Goal: Entertainment & Leisure: Consume media (video, audio)

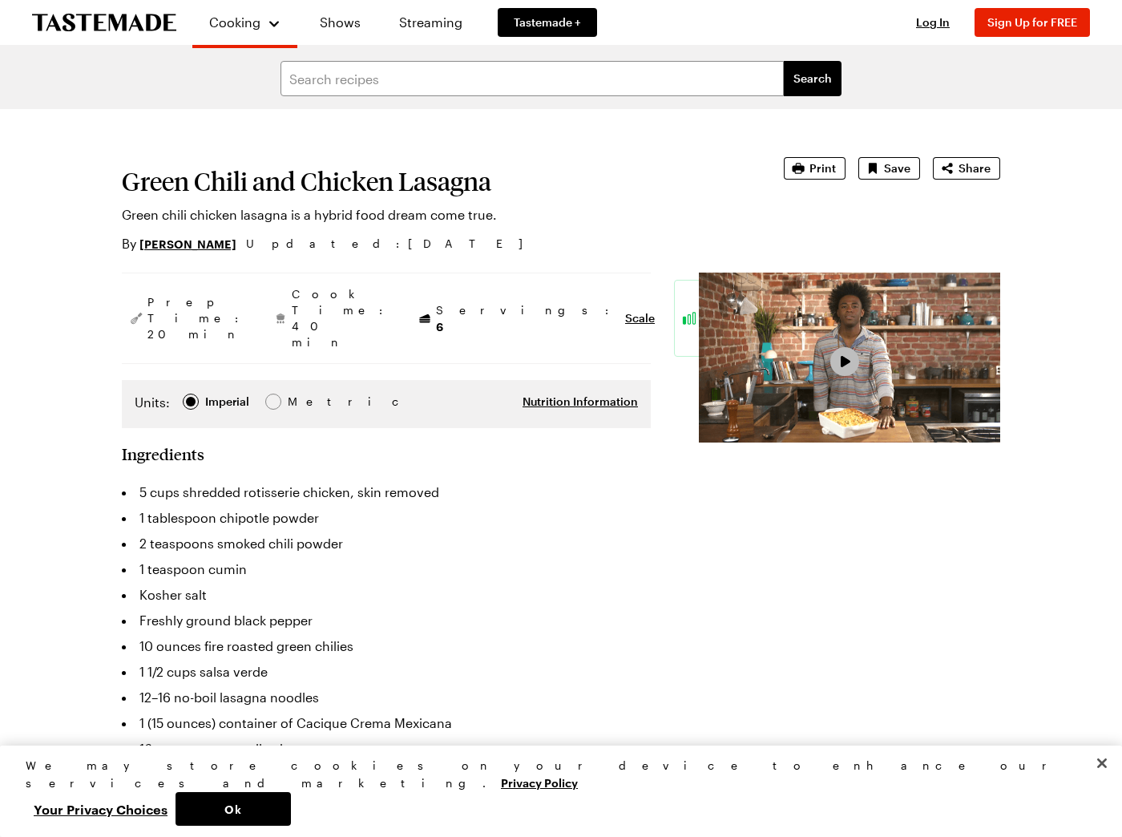
click at [830, 376] on button "Play Video" at bounding box center [844, 361] width 29 height 29
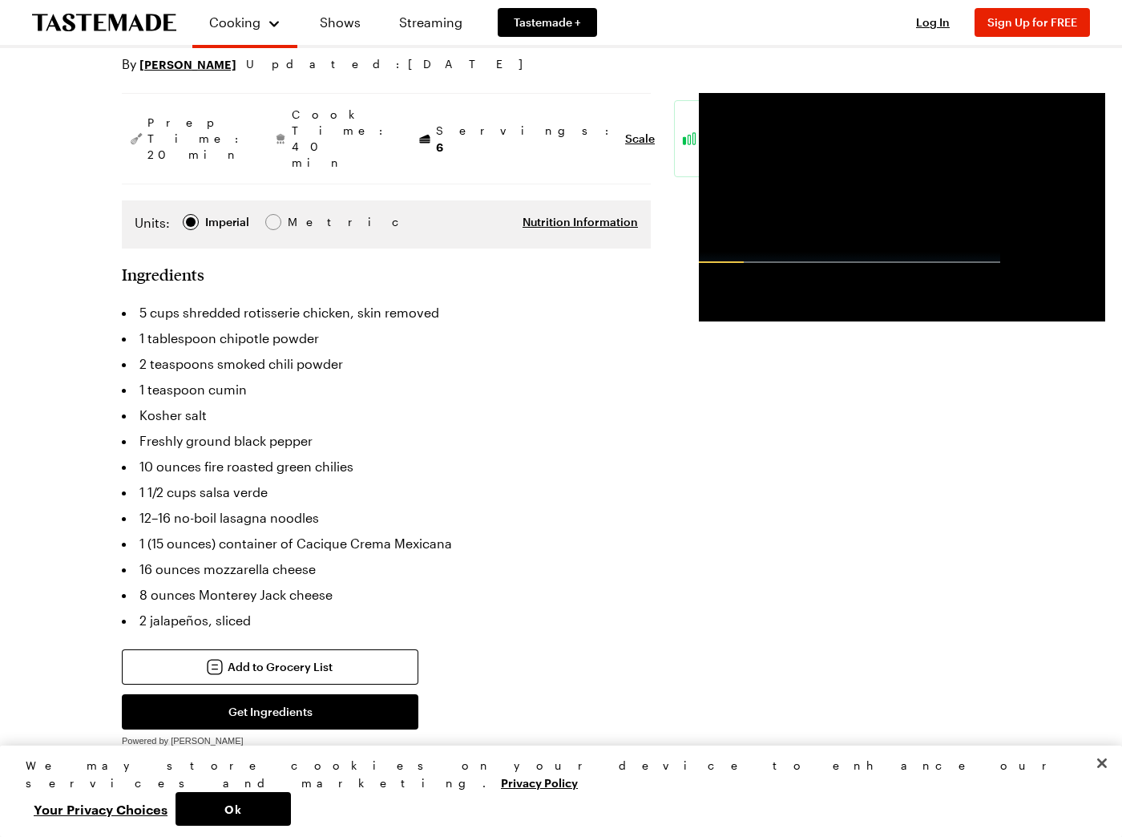
scroll to position [199, 0]
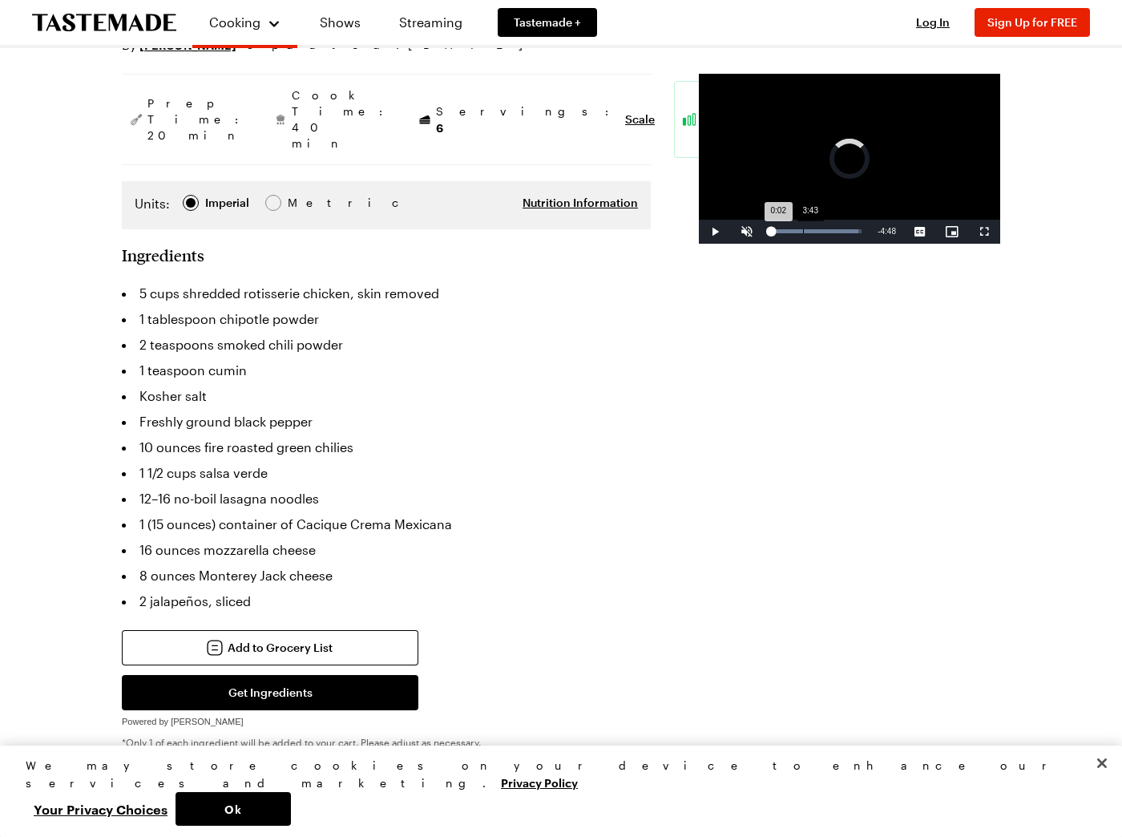
click at [763, 244] on div "Loaded : 96.50% 3:43 0:02" at bounding box center [816, 232] width 107 height 24
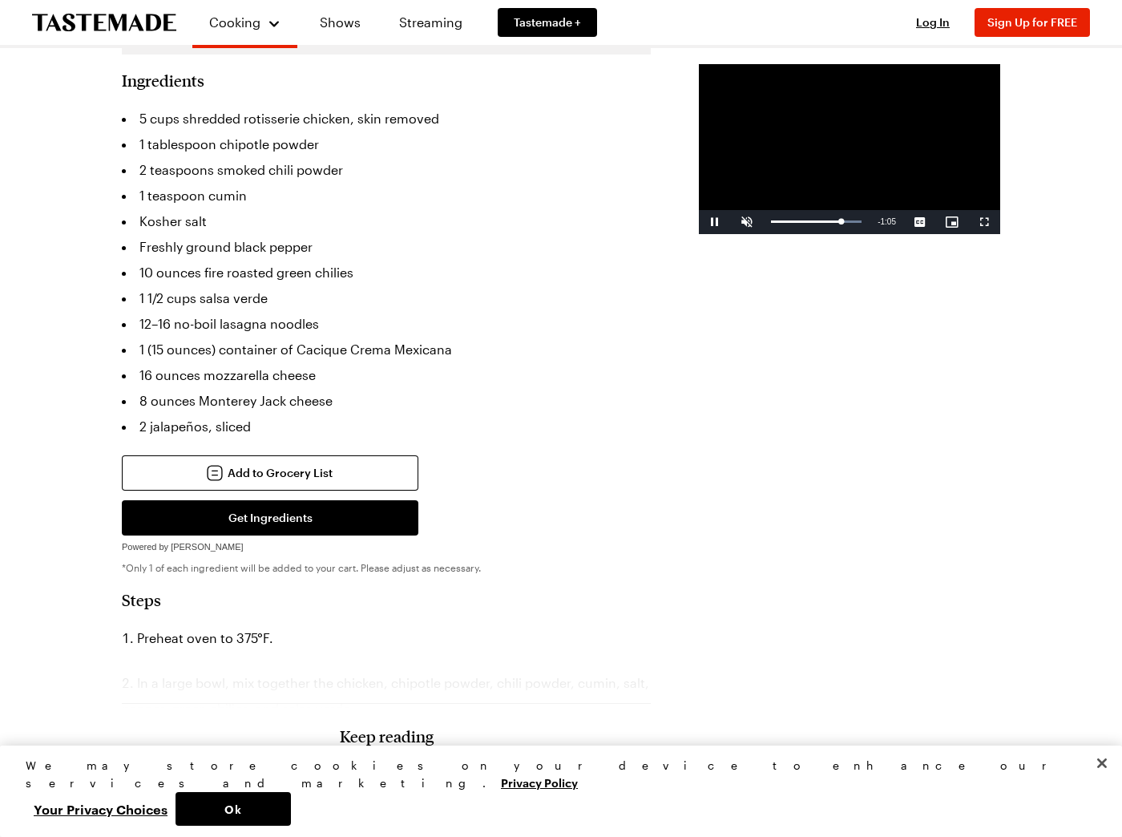
scroll to position [361, 0]
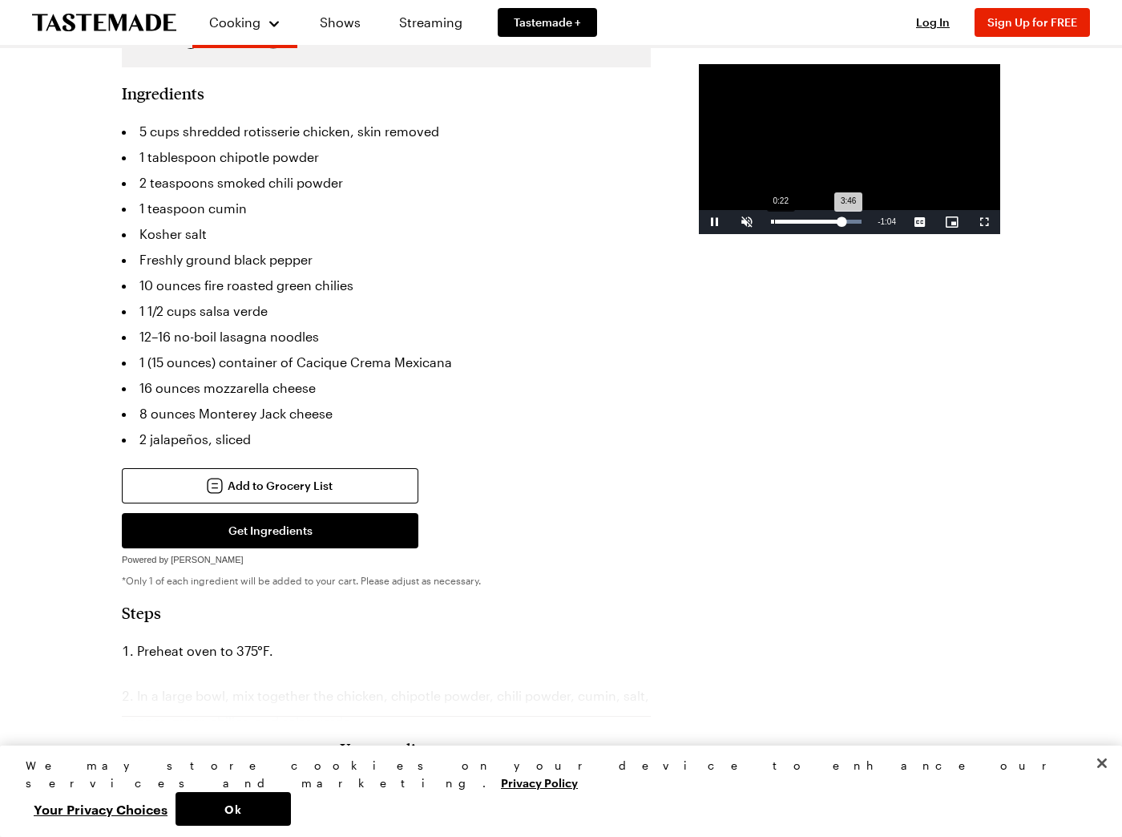
click at [774, 224] on div "0:22" at bounding box center [774, 222] width 1 height 4
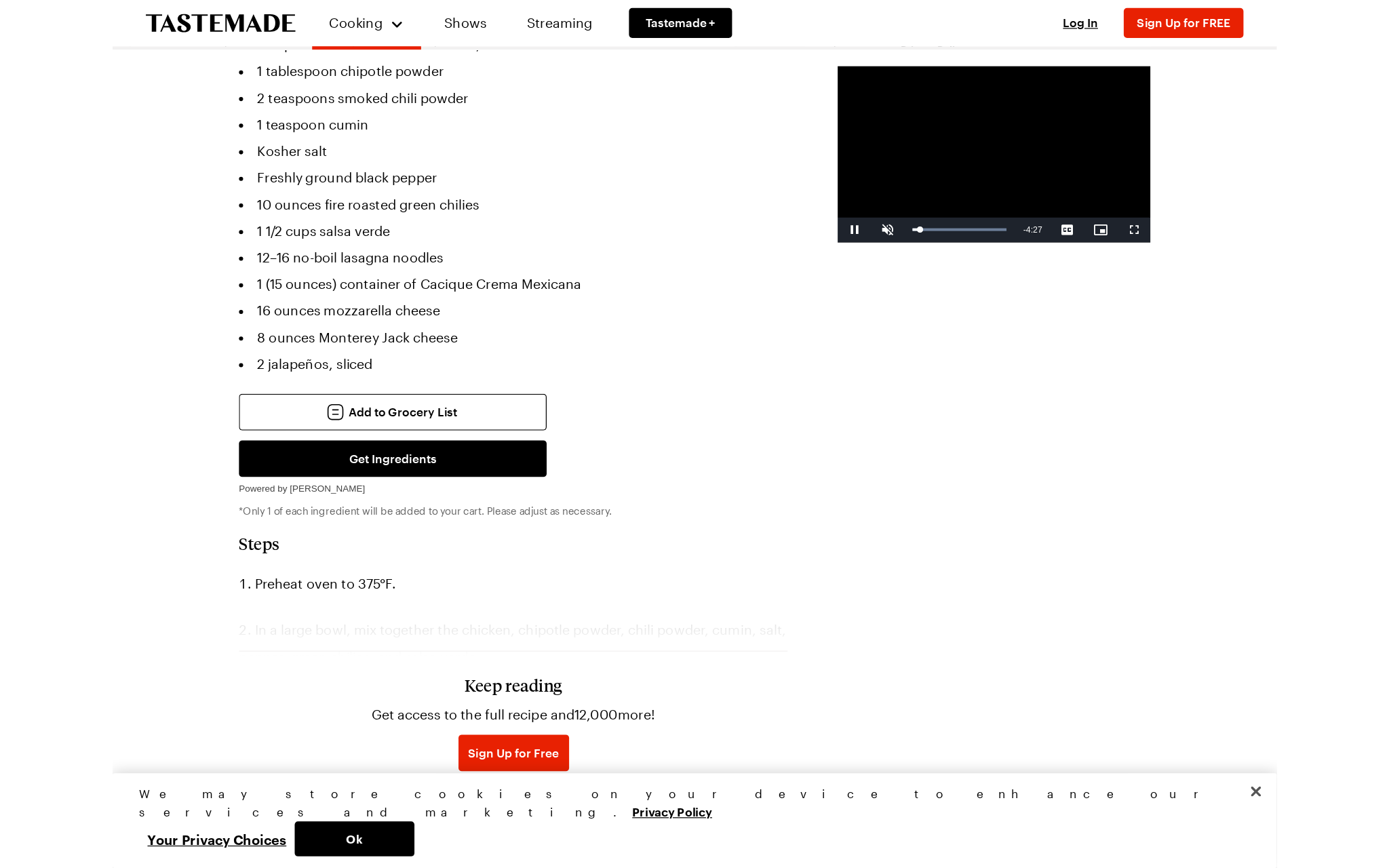
scroll to position [374, 0]
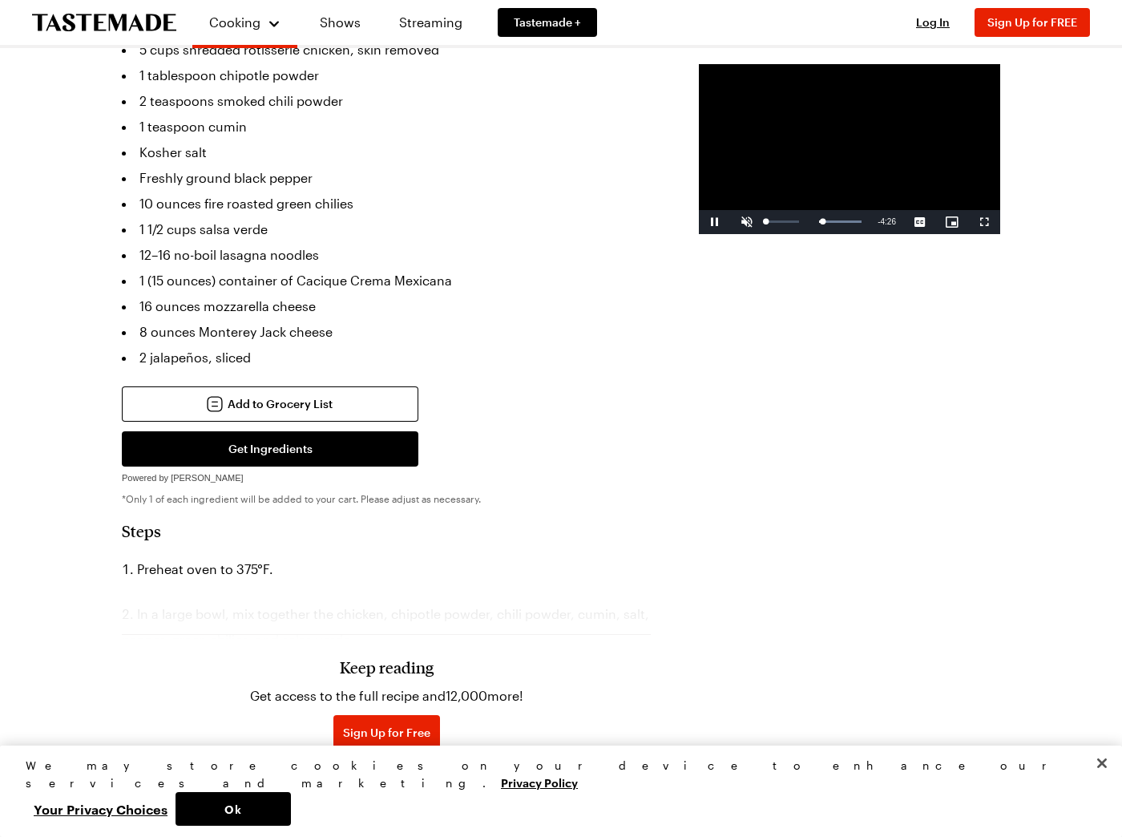
click at [731, 222] on span "Video Player" at bounding box center [747, 222] width 32 height 0
click at [973, 222] on span "Video Player" at bounding box center [984, 222] width 32 height 0
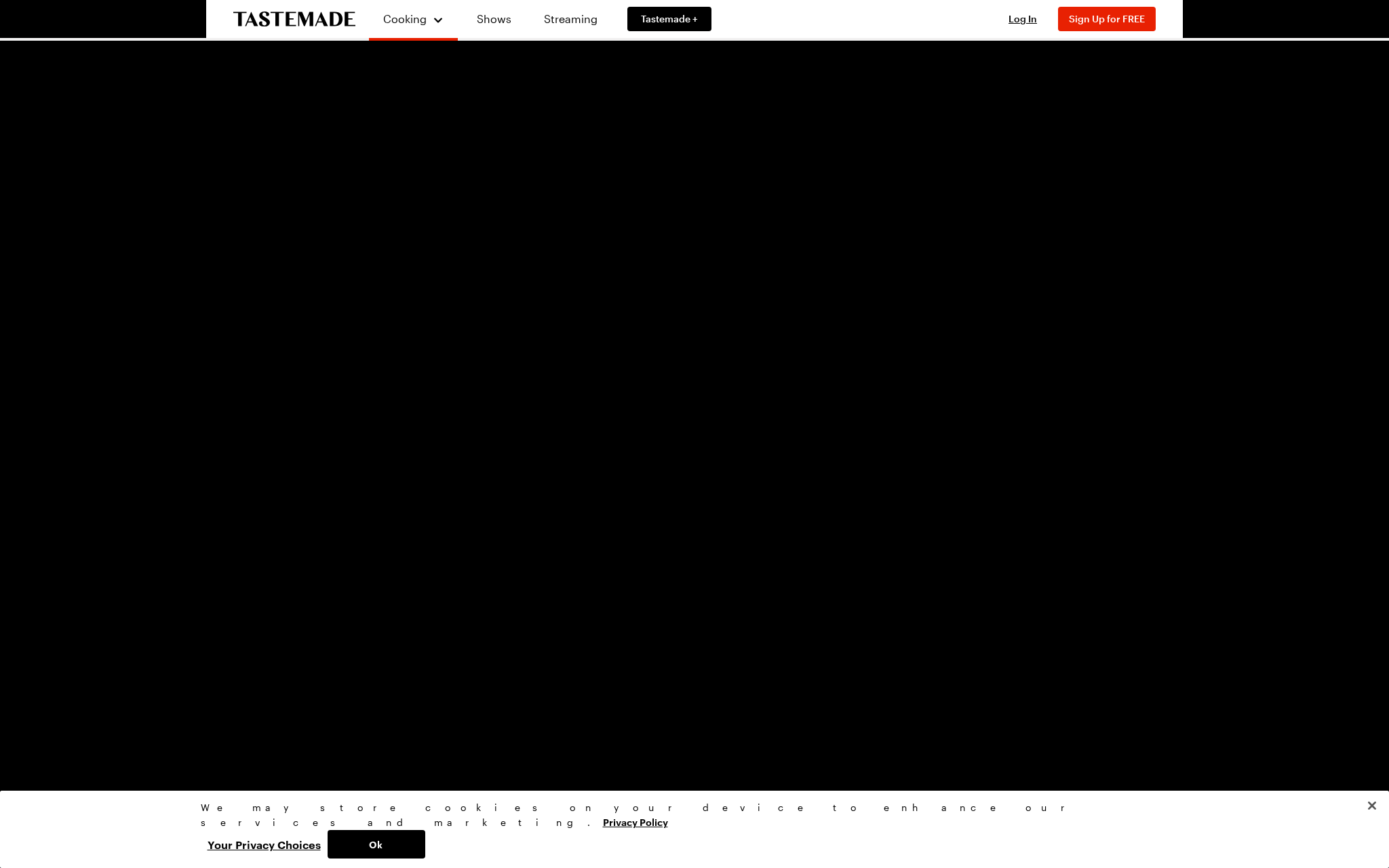
click at [278, 707] on div "Loaded : 26.67% 0:46 0:46" at bounding box center [666, 858] width 1211 height 3
click at [278, 707] on div "0:58" at bounding box center [278, 858] width 1 height 3
click at [392, 707] on div "Progress Bar" at bounding box center [380, 858] width 357 height 3
click at [416, 707] on div "Loaded : 45.16% 1:24 1:22" at bounding box center [666, 858] width 1211 height 3
click at [27, 707] on span "Video Player" at bounding box center [14, 858] width 27 height 0
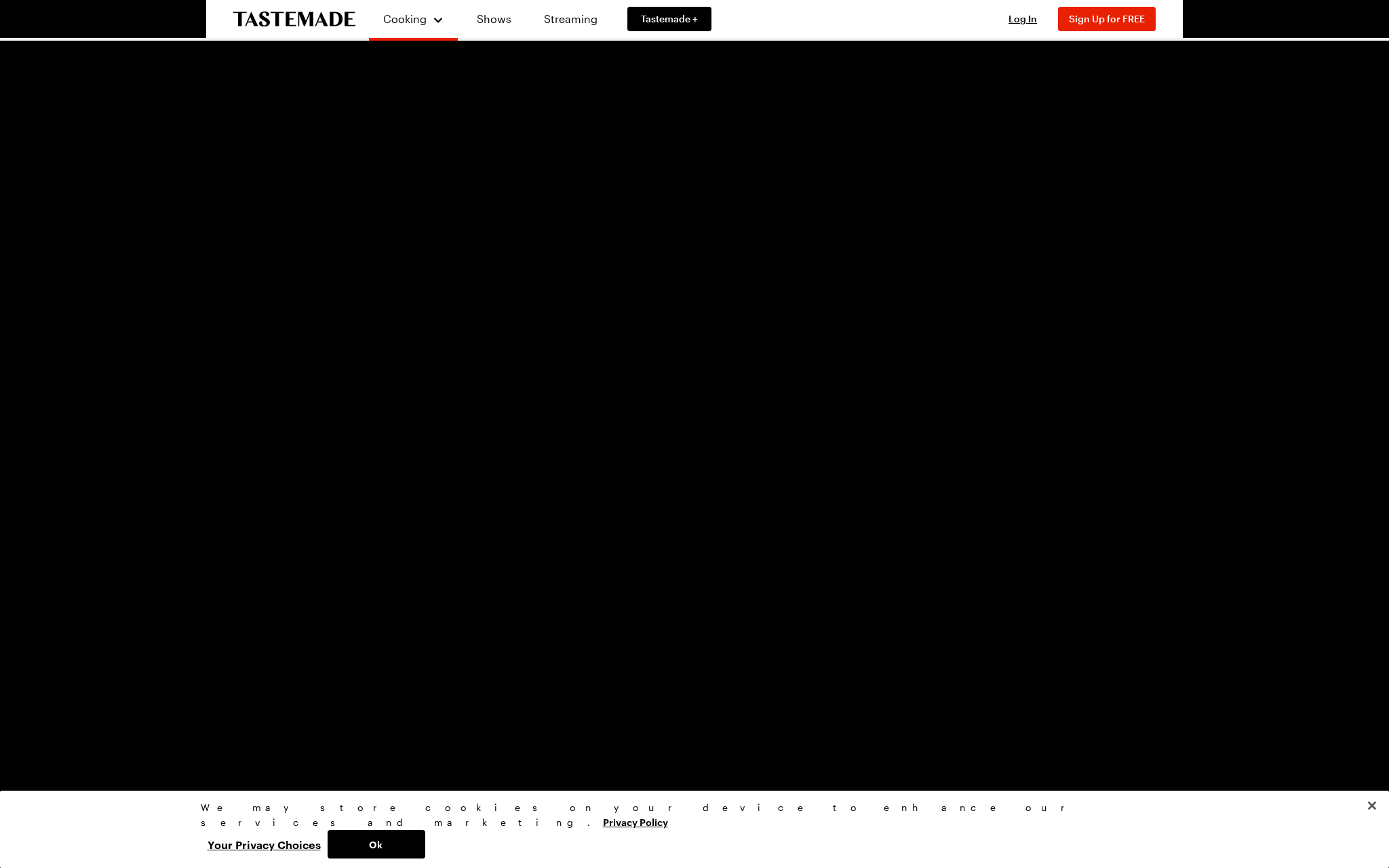
click at [491, 707] on div "Loaded : 49.26% 1:44 1:34" at bounding box center [666, 858] width 1211 height 3
click at [517, 707] on div "Loaded : 51.32% 1:51 1:44" at bounding box center [666, 858] width 1211 height 3
click at [501, 707] on div "Loaded : 57.48% 1:46 1:46" at bounding box center [666, 858] width 1211 height 3
click at [25, 707] on span "Video Player" at bounding box center [14, 858] width 27 height 0
click at [480, 707] on div "Loaded : 28.73% 1:41 0:34" at bounding box center [666, 858] width 1225 height 20
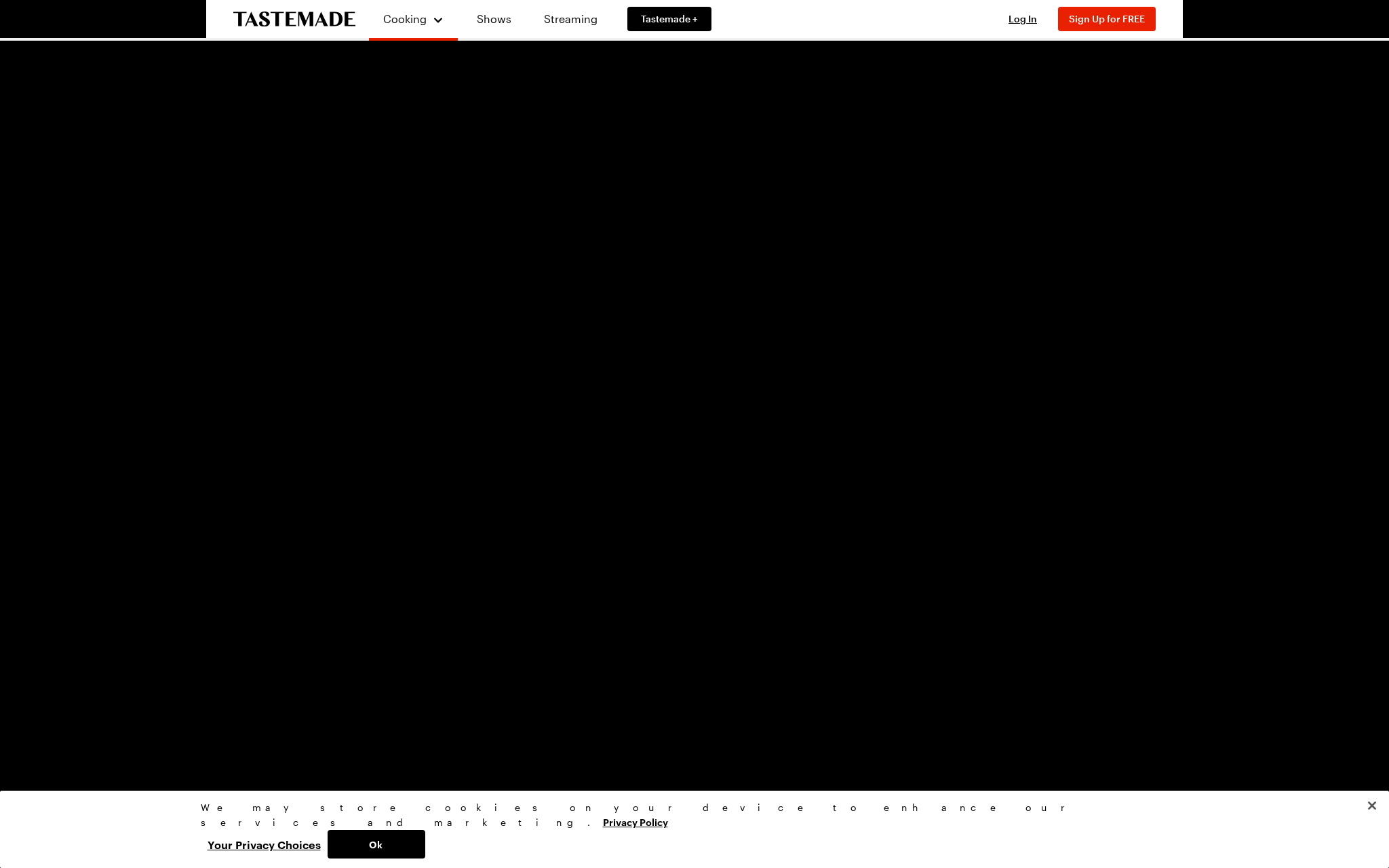
click at [538, 707] on div "Loaded : 53.37% 1:56 1:56" at bounding box center [666, 858] width 1211 height 3
click at [609, 707] on div "Loaded : 59.53% 2:15 2:05" at bounding box center [666, 858] width 1225 height 20
click at [25, 707] on span "Video Player" at bounding box center [14, 858] width 27 height 0
